Goal: Task Accomplishment & Management: Manage account settings

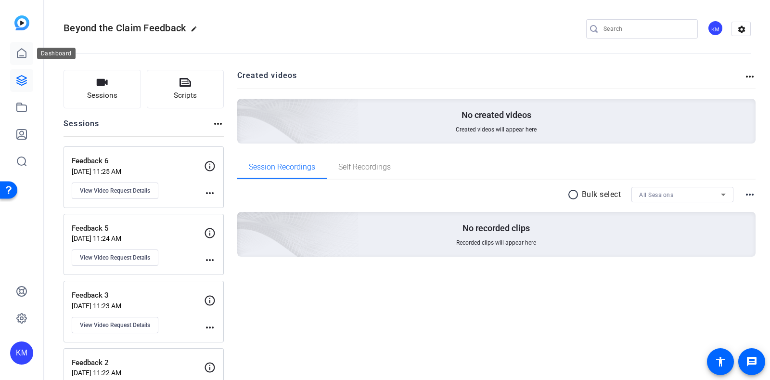
click at [23, 53] on icon at bounding box center [22, 54] width 12 height 12
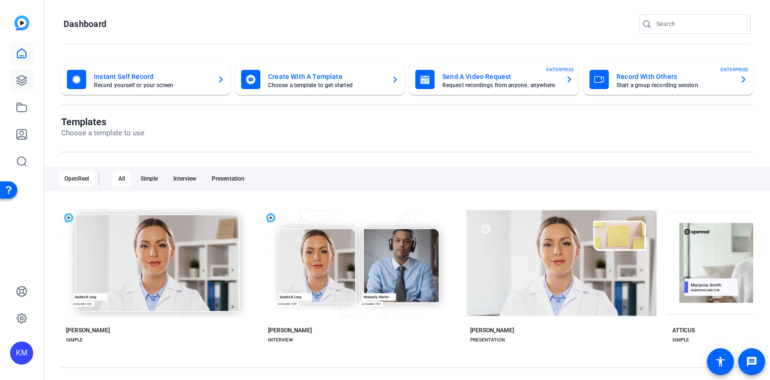
click at [24, 75] on icon at bounding box center [22, 81] width 12 height 12
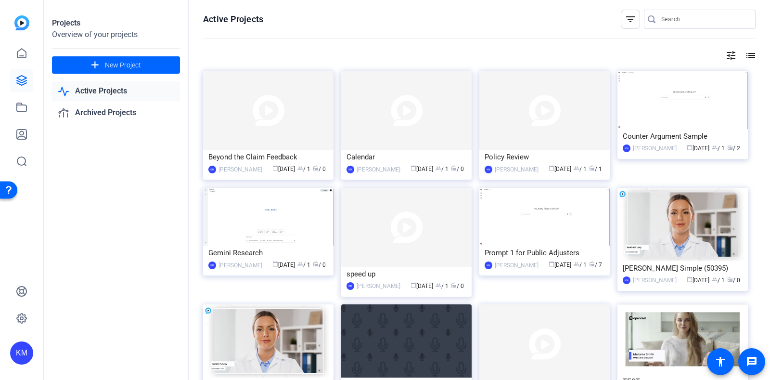
click at [100, 87] on link "Active Projects" at bounding box center [116, 91] width 128 height 20
click at [21, 80] on icon at bounding box center [22, 81] width 10 height 10
click at [19, 110] on icon at bounding box center [22, 108] width 12 height 12
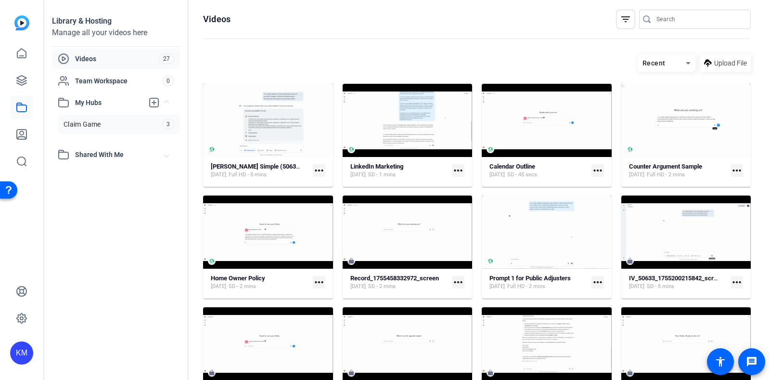
click at [82, 121] on span "Claim Game" at bounding box center [83, 124] width 38 height 10
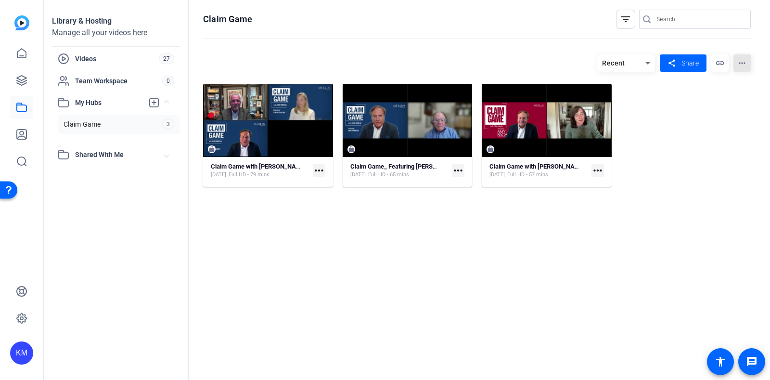
click at [743, 63] on mat-icon "more_horiz" at bounding box center [741, 62] width 17 height 17
click at [742, 63] on div at bounding box center [385, 190] width 770 height 380
click at [647, 60] on icon at bounding box center [648, 63] width 12 height 12
click at [647, 60] on div at bounding box center [385, 190] width 770 height 380
click at [94, 56] on span "Videos" at bounding box center [117, 59] width 84 height 10
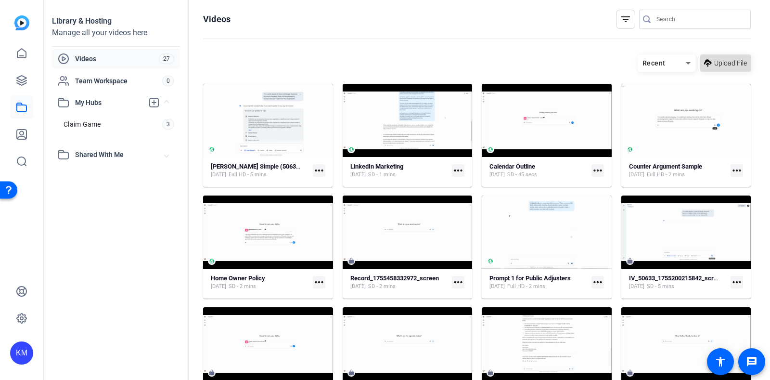
click at [720, 65] on span "Upload File" at bounding box center [730, 63] width 33 height 10
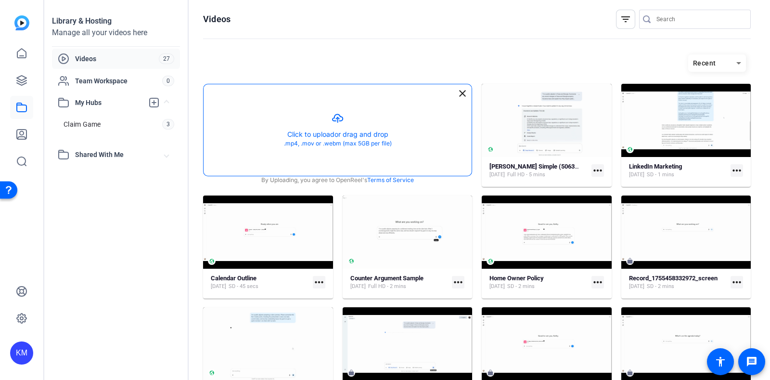
click at [355, 133] on button "button" at bounding box center [338, 129] width 268 height 91
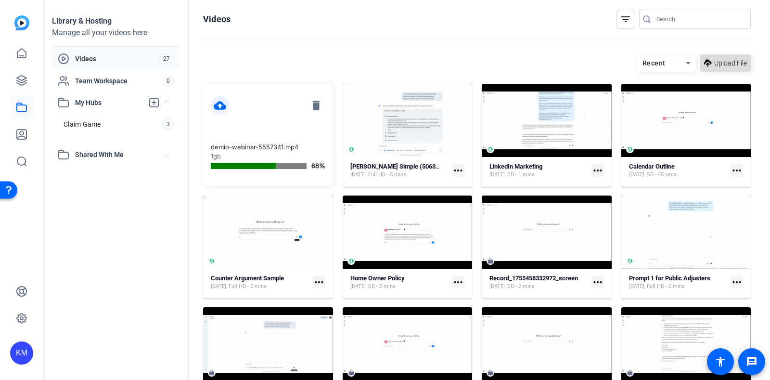
click at [705, 69] on span at bounding box center [725, 62] width 51 height 23
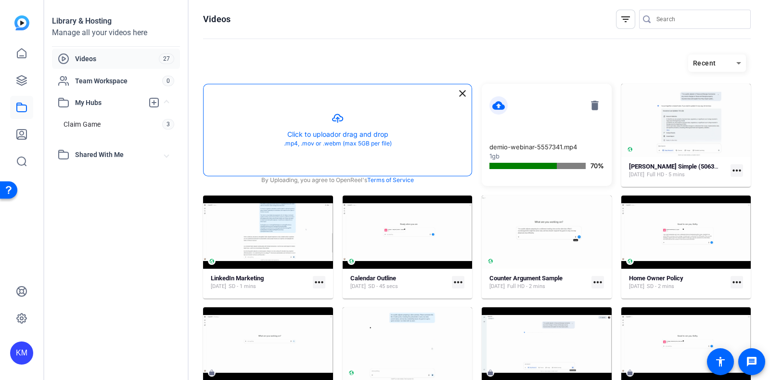
click at [360, 131] on button "button" at bounding box center [338, 129] width 268 height 91
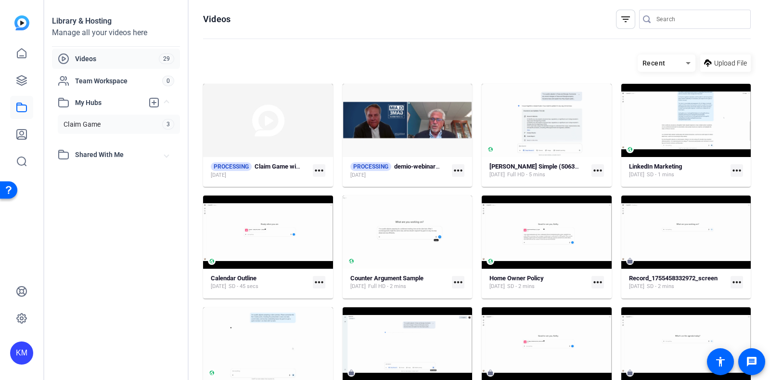
click at [126, 126] on link "Claim Game 3" at bounding box center [119, 124] width 122 height 19
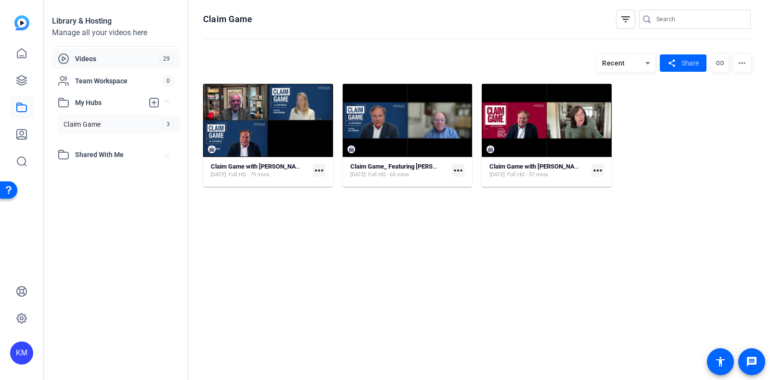
click at [106, 58] on span "Videos" at bounding box center [117, 59] width 84 height 10
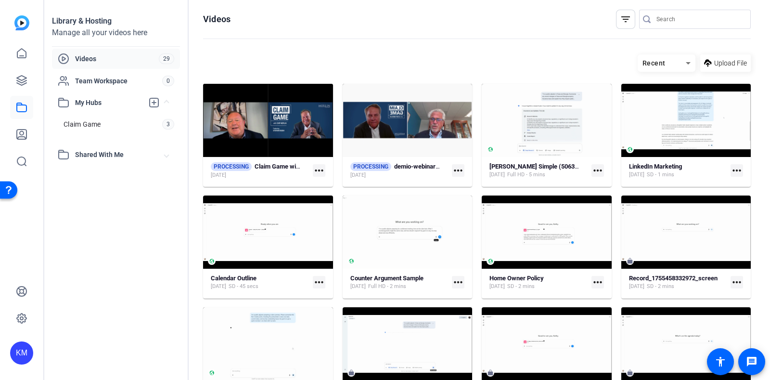
click at [455, 169] on mat-icon "more_horiz" at bounding box center [458, 170] width 13 height 13
click at [463, 188] on span "Manage Hubs" at bounding box center [505, 185] width 97 height 12
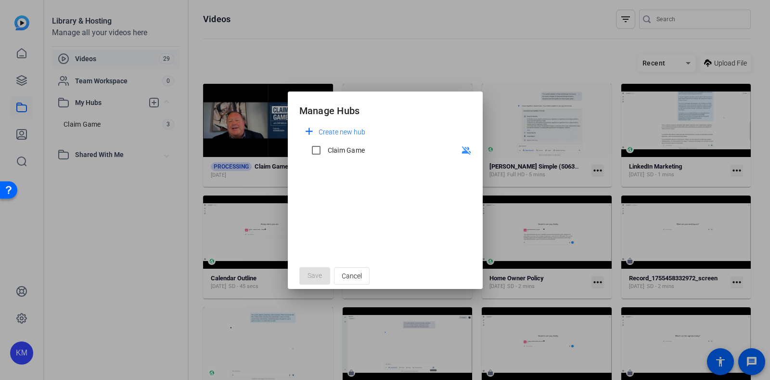
click at [358, 150] on div "Claim Game" at bounding box center [347, 150] width 38 height 10
click at [326, 150] on input "Claim Game" at bounding box center [316, 150] width 19 height 19
checkbox input "true"
click at [314, 270] on span "Save" at bounding box center [315, 275] width 14 height 10
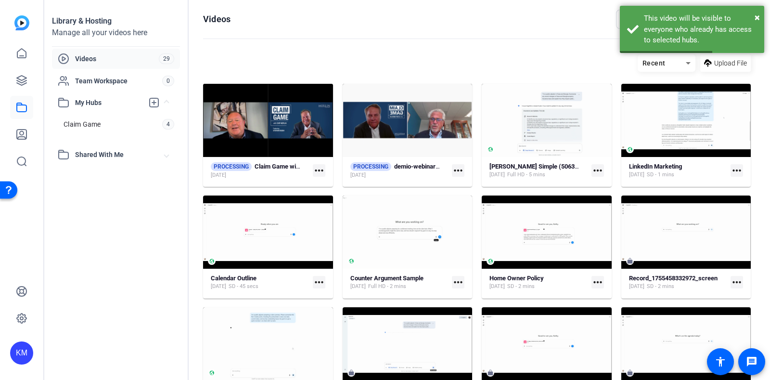
click at [315, 172] on mat-icon "more_horiz" at bounding box center [319, 170] width 13 height 13
click at [325, 185] on span "Manage Hubs" at bounding box center [367, 185] width 97 height 12
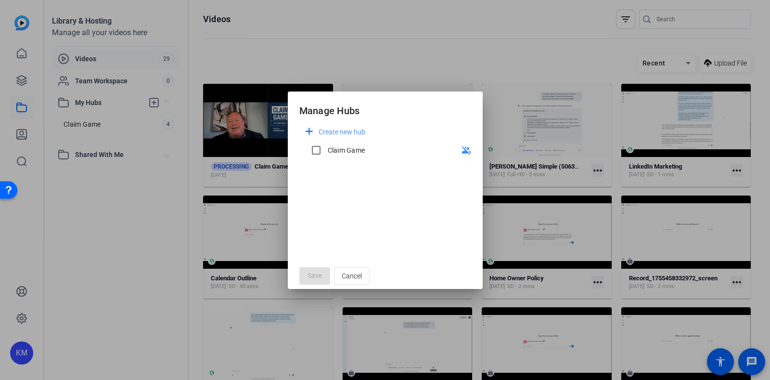
click at [337, 150] on div "Claim Game" at bounding box center [347, 150] width 38 height 10
click at [326, 150] on input "Claim Game" at bounding box center [316, 150] width 19 height 19
checkbox input "true"
click at [313, 272] on span "Save" at bounding box center [315, 275] width 14 height 10
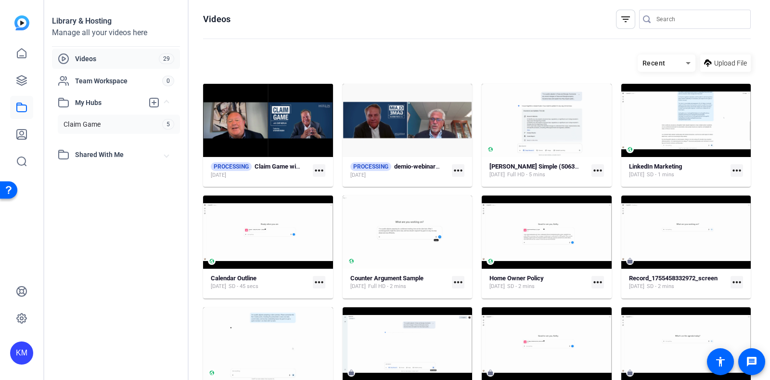
click at [82, 121] on span "Claim Game" at bounding box center [83, 124] width 38 height 10
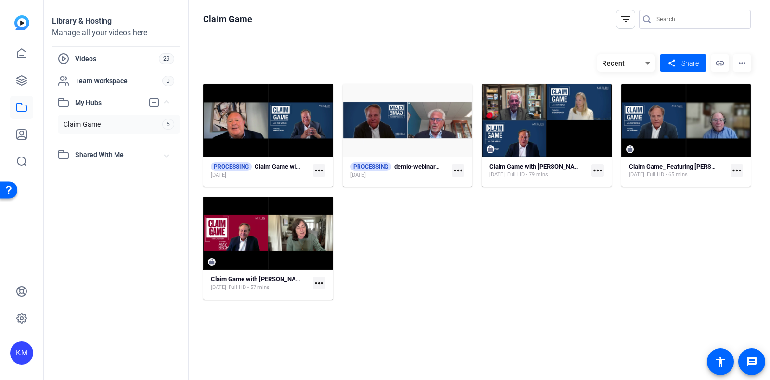
click at [739, 58] on mat-icon "more_horiz" at bounding box center [741, 62] width 17 height 17
click at [726, 90] on span "Edit Hub" at bounding box center [717, 92] width 24 height 7
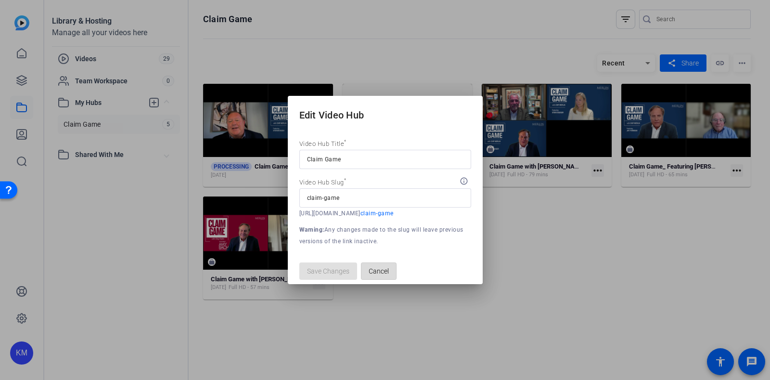
click at [387, 268] on span "Cancel" at bounding box center [379, 271] width 20 height 18
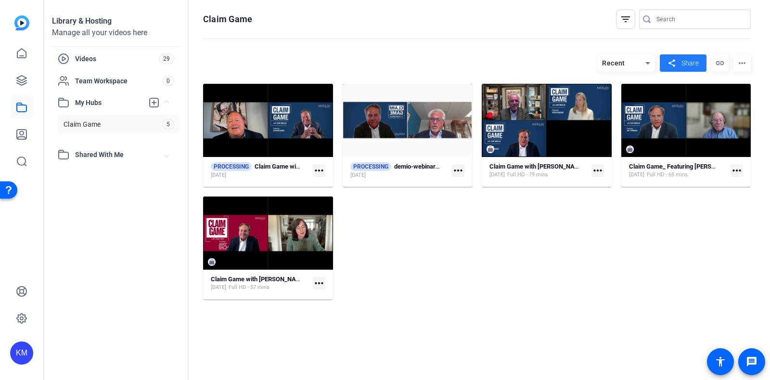
click at [671, 59] on mat-icon "share" at bounding box center [672, 63] width 12 height 13
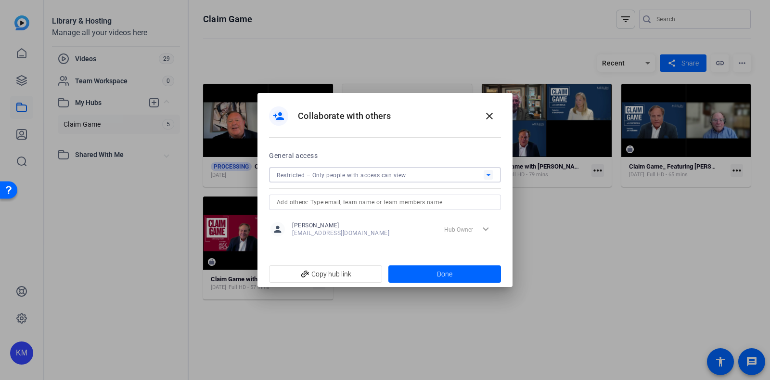
click at [489, 175] on icon at bounding box center [489, 175] width 12 height 12
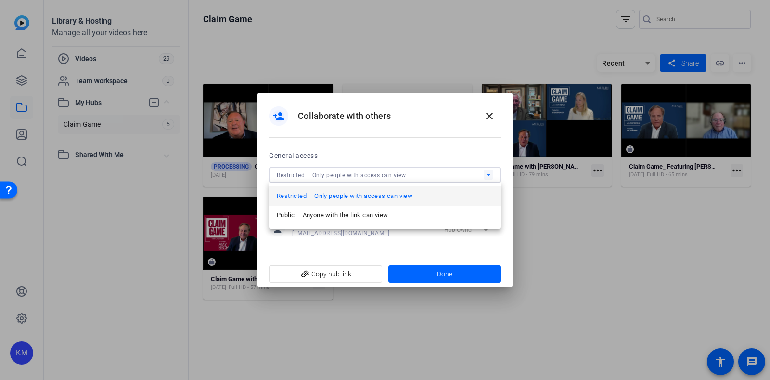
click at [489, 175] on div at bounding box center [385, 190] width 770 height 380
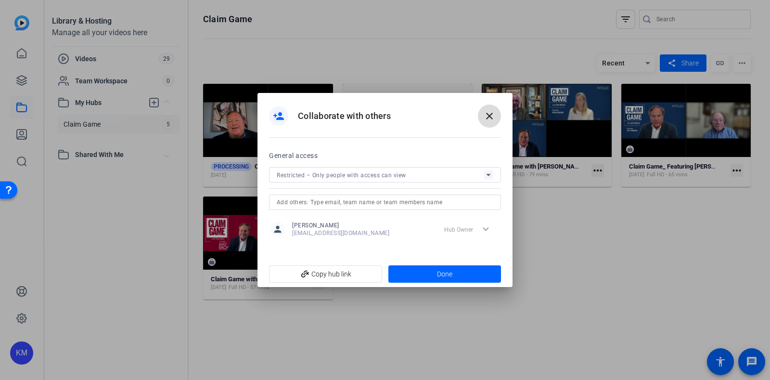
click at [486, 116] on mat-icon "close" at bounding box center [490, 116] width 12 height 12
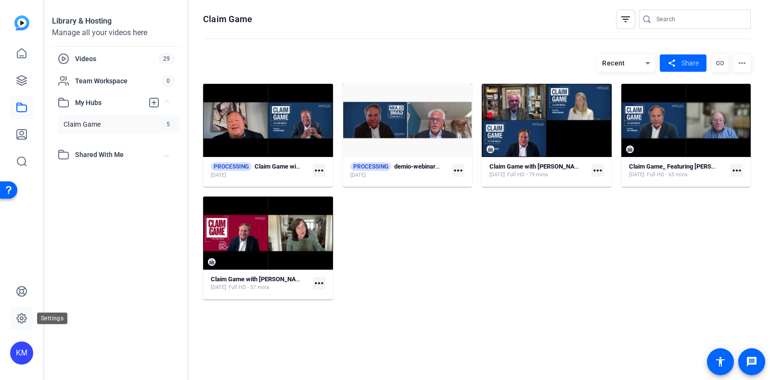
click at [23, 312] on icon at bounding box center [22, 318] width 12 height 12
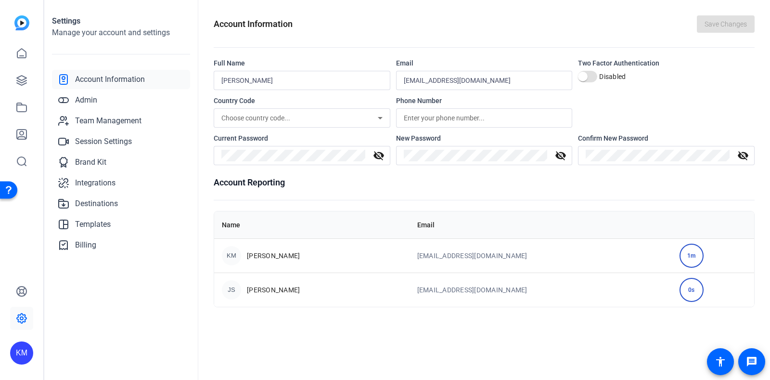
click at [23, 312] on icon at bounding box center [22, 318] width 12 height 12
click at [100, 112] on link "Team Management" at bounding box center [121, 120] width 138 height 19
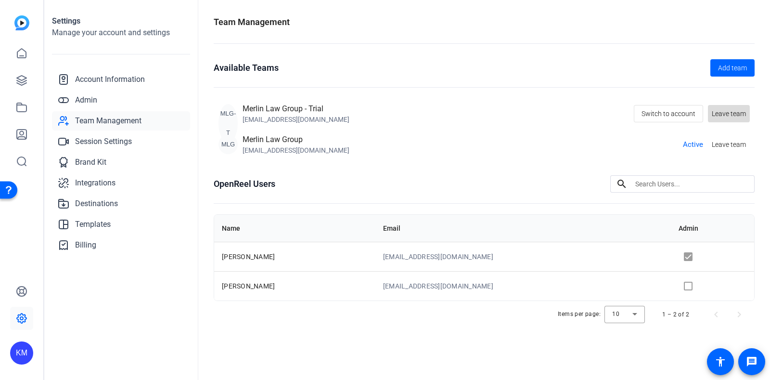
click at [734, 115] on span "Leave team" at bounding box center [729, 114] width 34 height 10
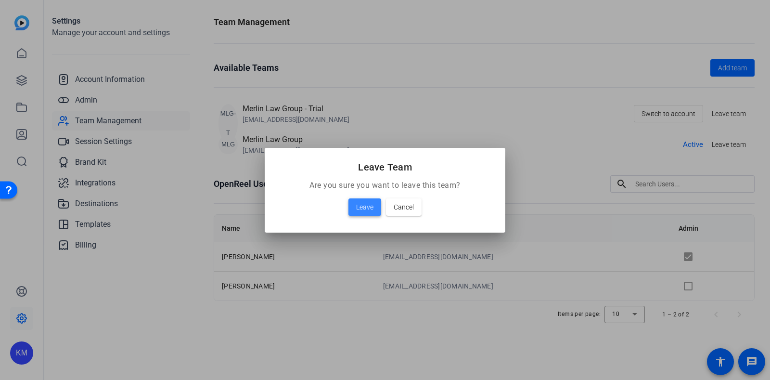
click at [361, 209] on span "Leave" at bounding box center [364, 207] width 17 height 12
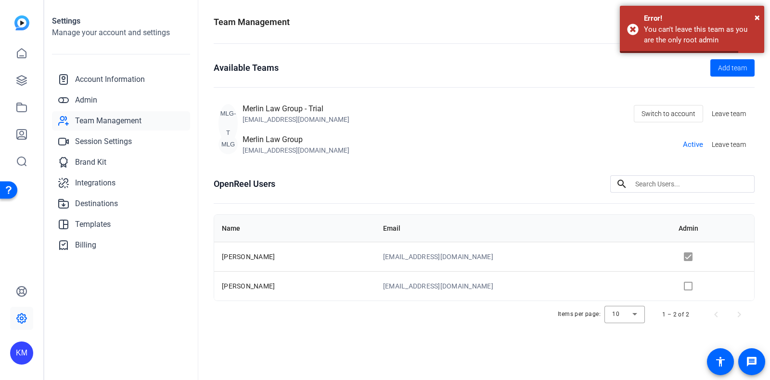
click at [361, 209] on div "OpenReel Users search Name Email Admin [PERSON_NAME] [EMAIL_ADDRESS][DOMAIN_NAM…" at bounding box center [484, 251] width 541 height 153
click at [756, 15] on span "×" at bounding box center [757, 18] width 5 height 12
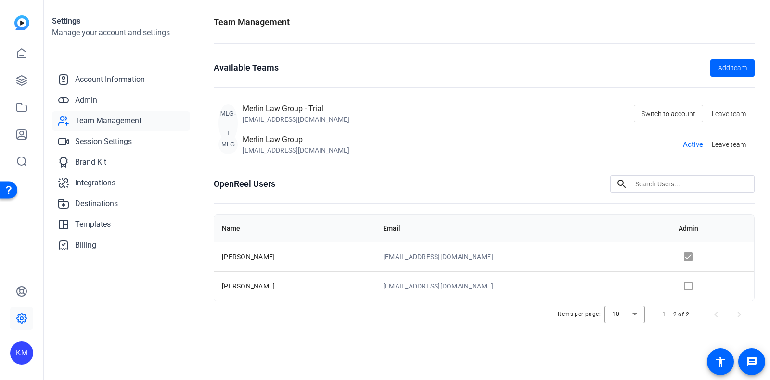
click at [523, 98] on div "MLG-T Merlin Law Group - Trial [EMAIL_ADDRESS][DOMAIN_NAME] Switch to account L…" at bounding box center [484, 129] width 541 height 62
click at [720, 64] on span "Add team" at bounding box center [732, 68] width 29 height 10
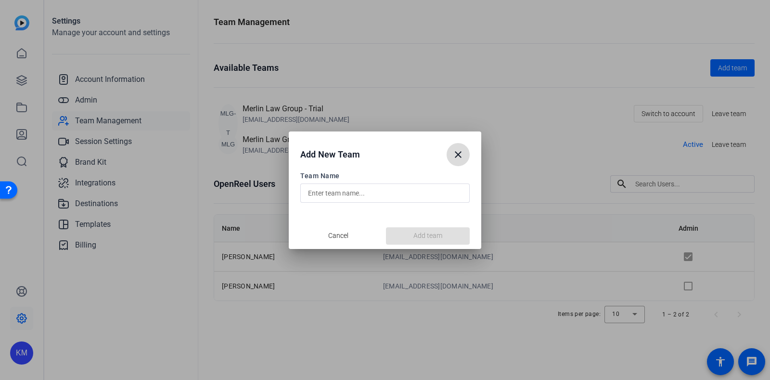
click at [460, 154] on mat-icon "close" at bounding box center [458, 155] width 12 height 12
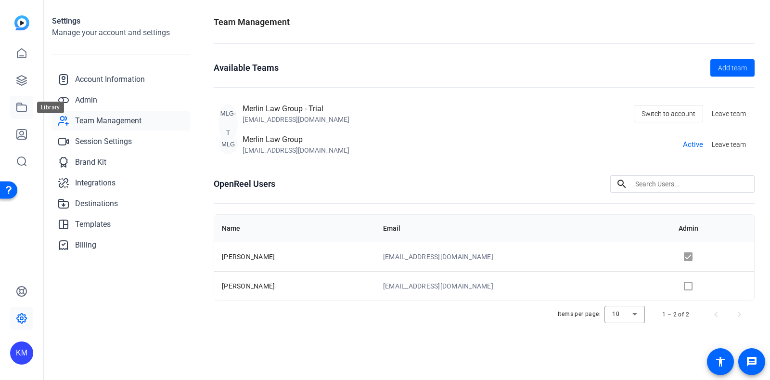
click at [21, 104] on icon at bounding box center [22, 107] width 10 height 9
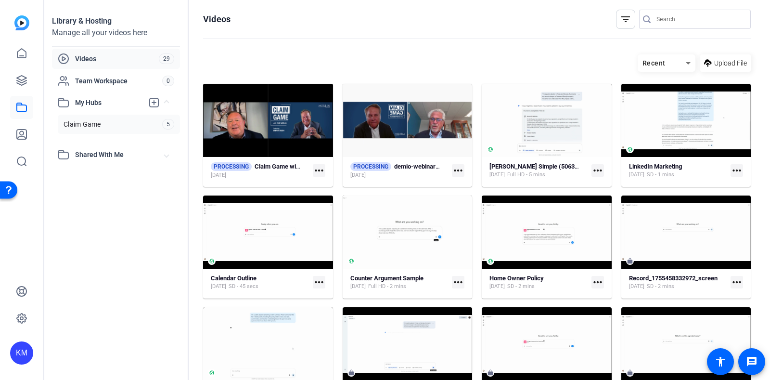
click at [83, 124] on span "Claim Game" at bounding box center [83, 124] width 38 height 10
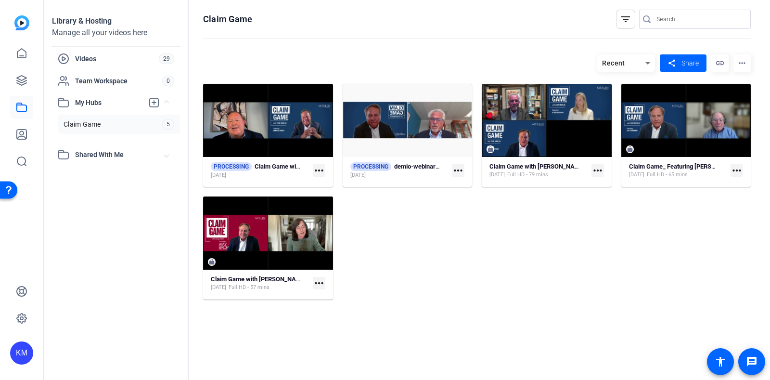
click at [455, 170] on mat-icon "more_horiz" at bounding box center [458, 170] width 13 height 13
click at [455, 170] on div at bounding box center [385, 190] width 770 height 380
